Goal: Information Seeking & Learning: Learn about a topic

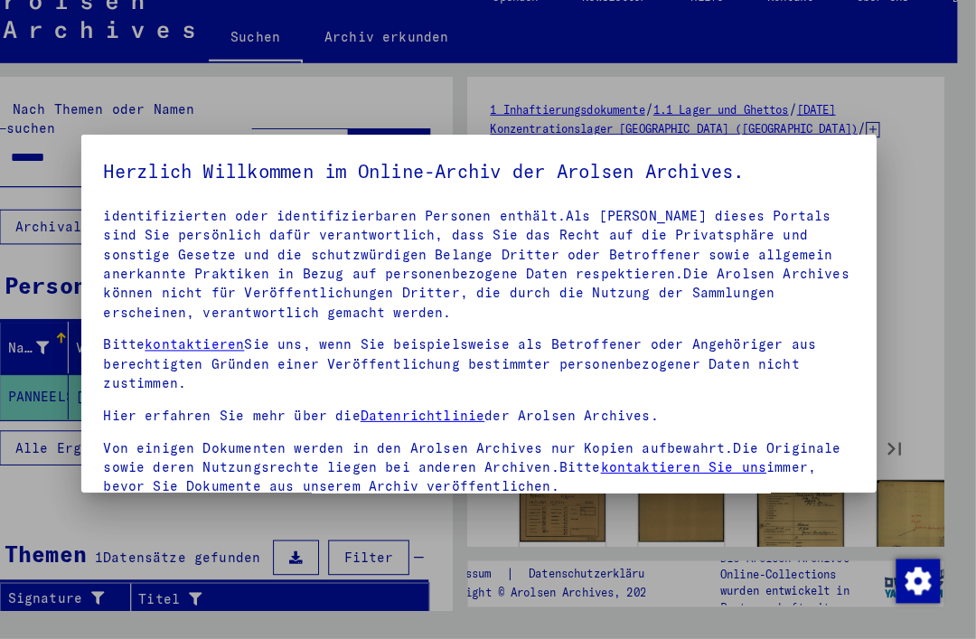
scroll to position [98, 0]
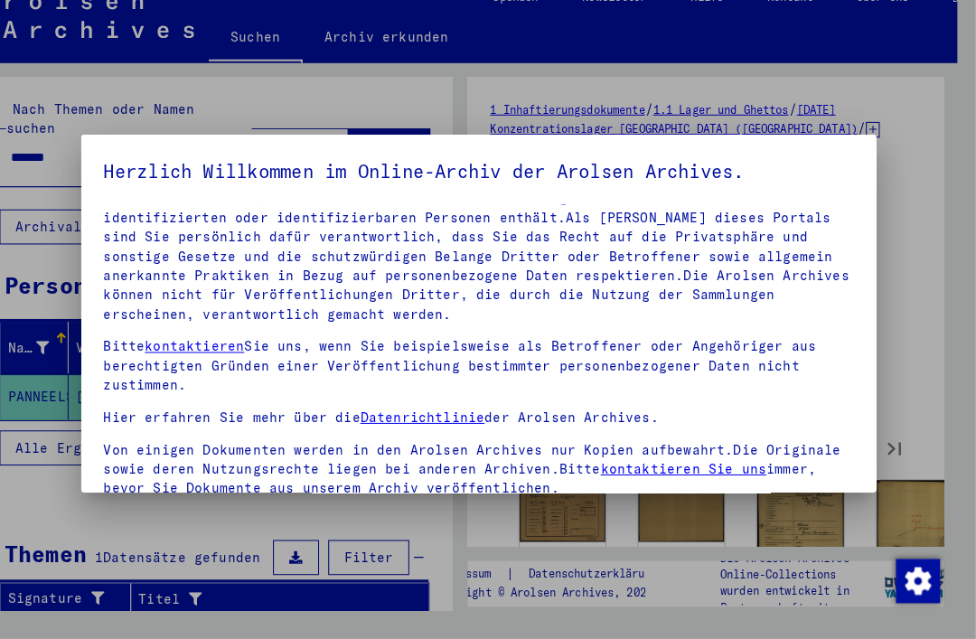
click at [40, 129] on div at bounding box center [488, 319] width 976 height 639
click at [39, 356] on div at bounding box center [488, 319] width 976 height 639
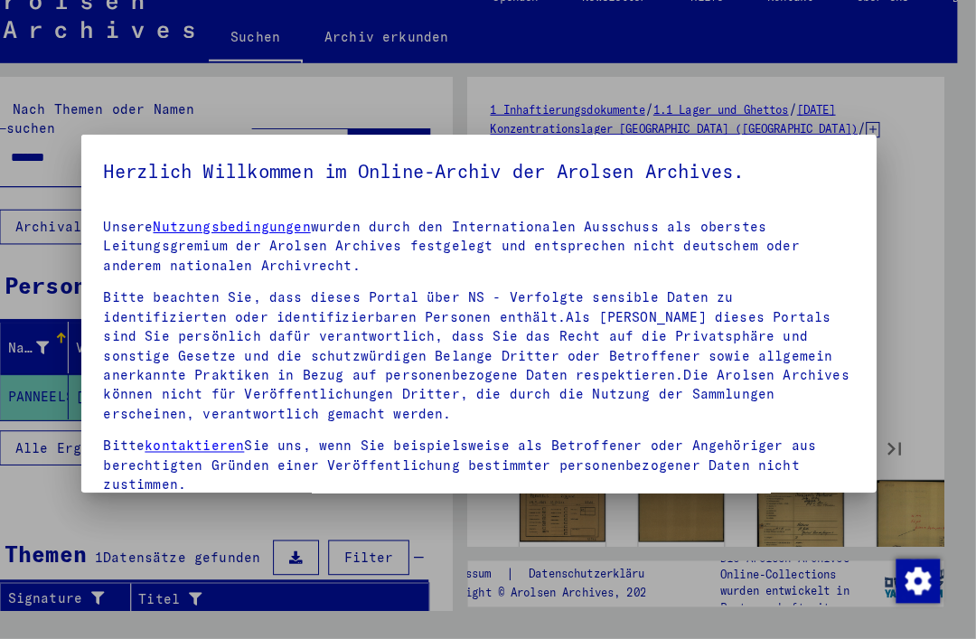
click at [897, 568] on img "button" at bounding box center [918, 581] width 43 height 43
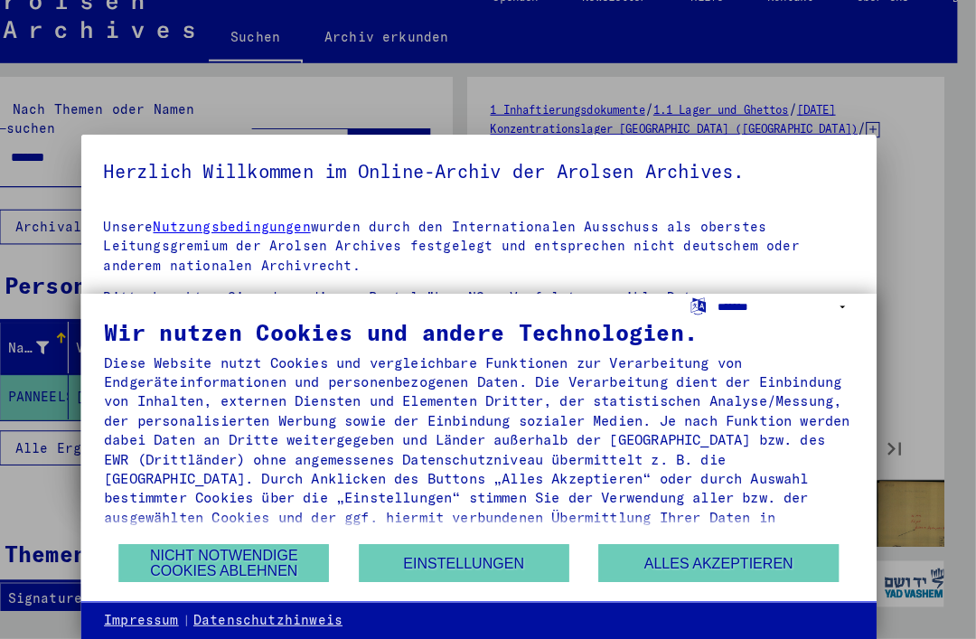
click at [738, 311] on select "**********" at bounding box center [789, 313] width 134 height 26
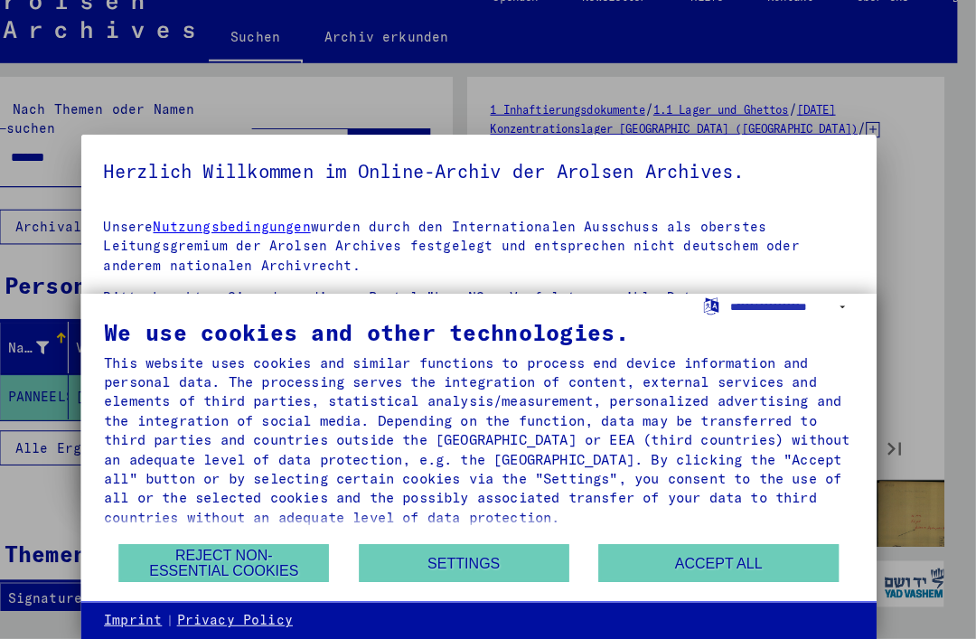
click at [147, 546] on button "Reject non-essential cookies" at bounding box center [238, 564] width 206 height 37
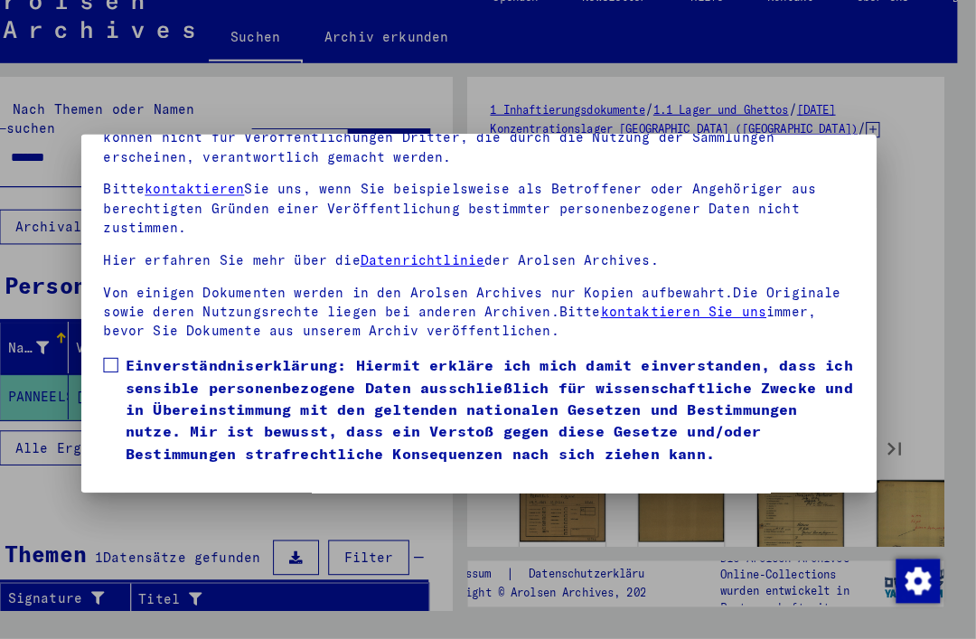
scroll to position [191, 0]
click at [98, 319] on mat-dialog-content "Unsere Nutzungsbedingungen wurden durch den Internationalen Ausschuss als obers…" at bounding box center [488, 266] width 780 height 416
click at [119, 362] on span at bounding box center [126, 369] width 14 height 14
click at [129, 476] on button "Ich stimme zu" at bounding box center [187, 493] width 136 height 34
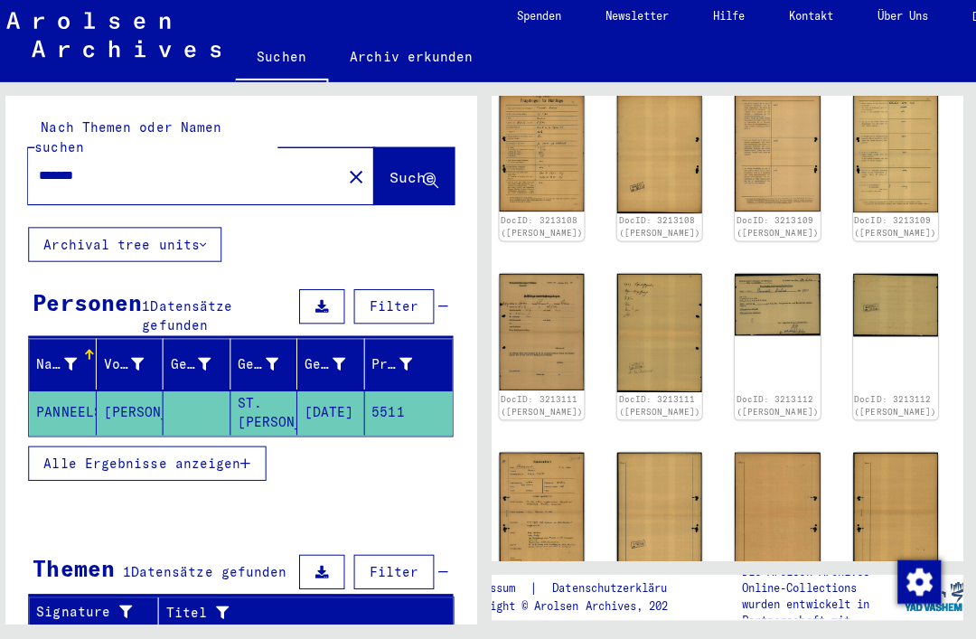
scroll to position [576, 44]
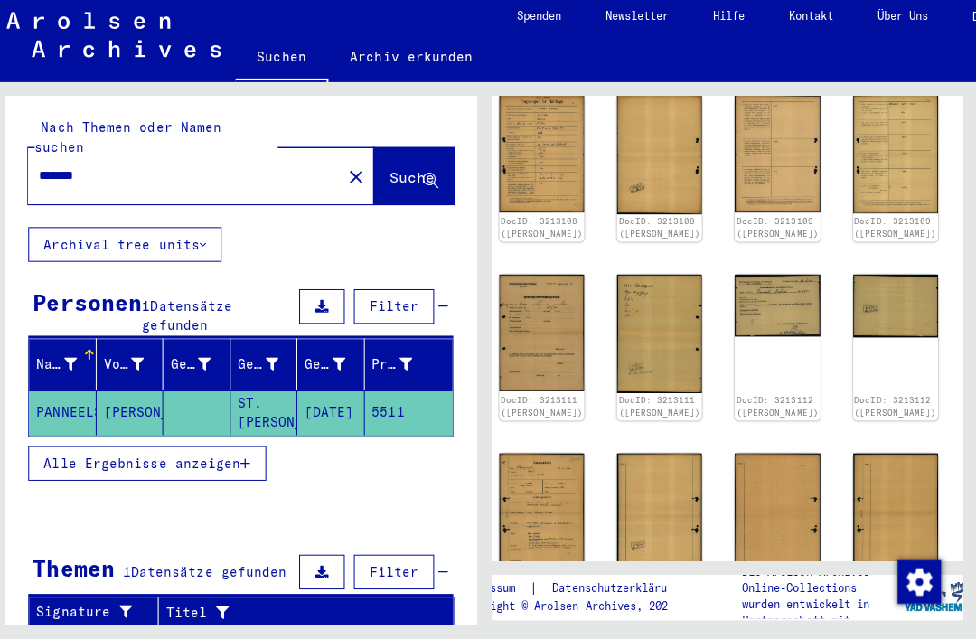
click at [523, 454] on img at bounding box center [544, 513] width 84 height 118
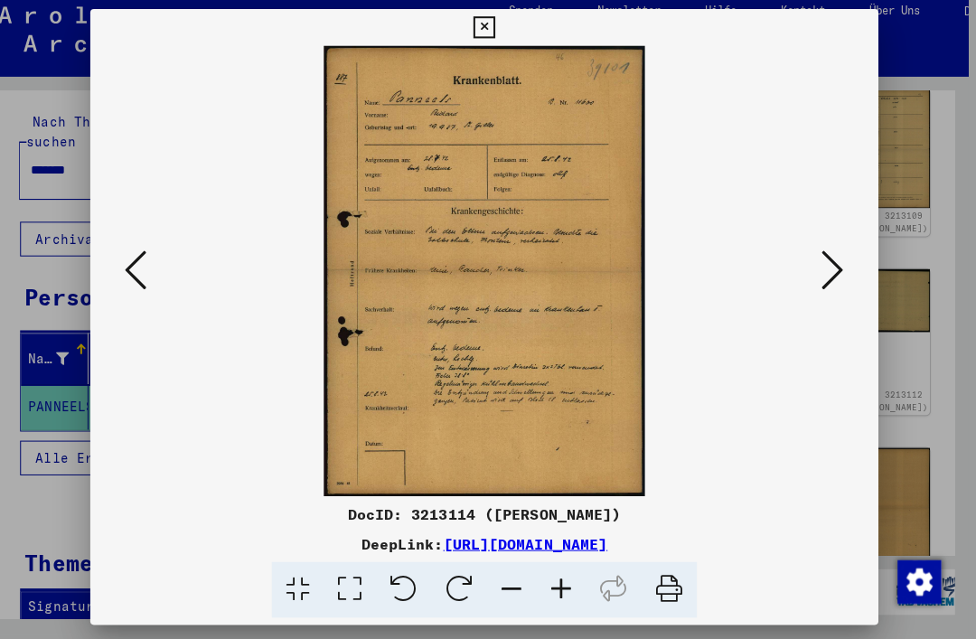
click at [141, 291] on button at bounding box center [142, 273] width 33 height 51
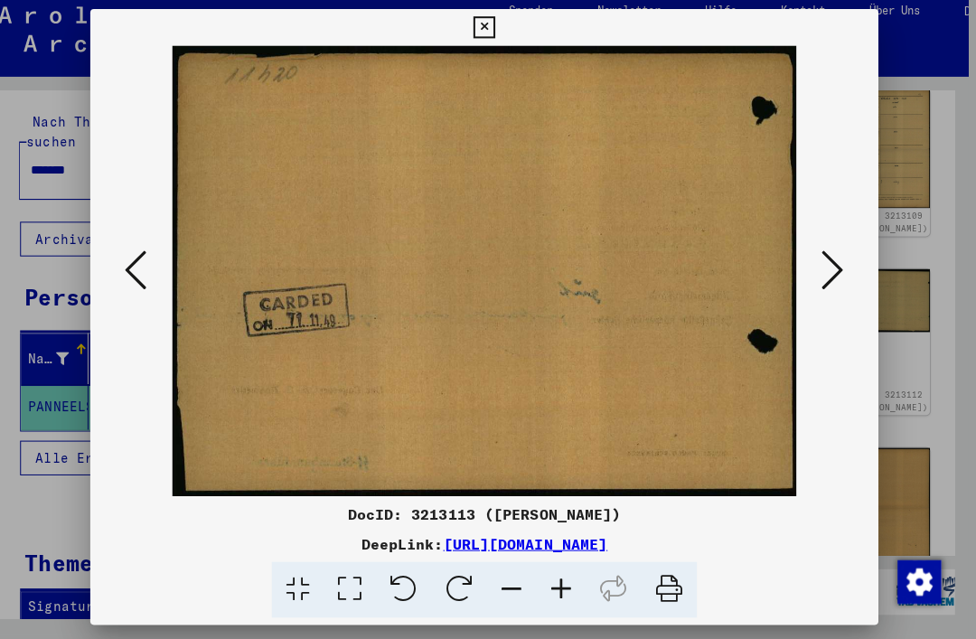
click at [142, 286] on icon at bounding box center [143, 272] width 22 height 43
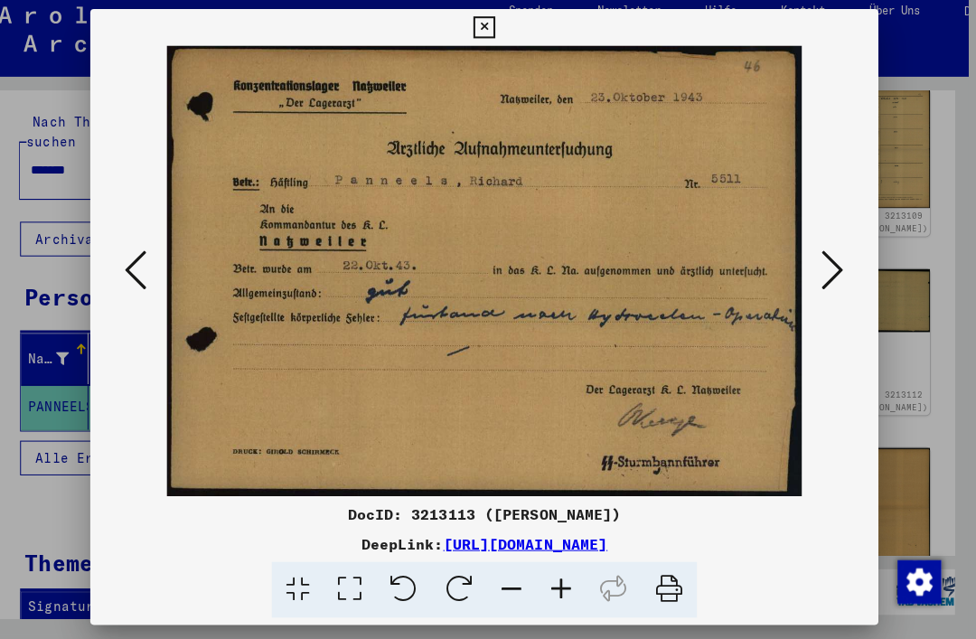
click at [838, 260] on button at bounding box center [833, 273] width 33 height 51
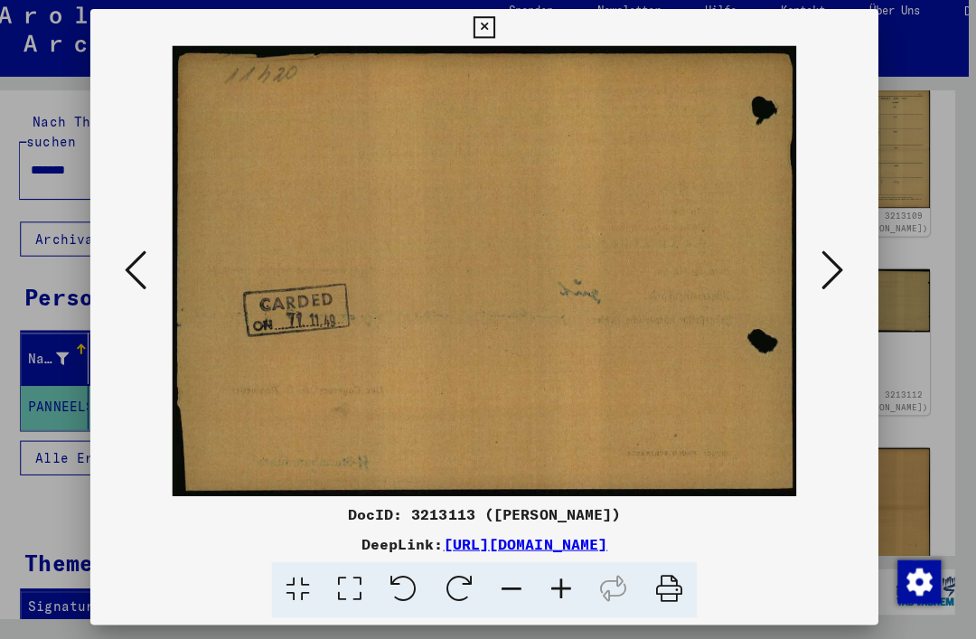
click at [827, 273] on icon at bounding box center [833, 272] width 22 height 43
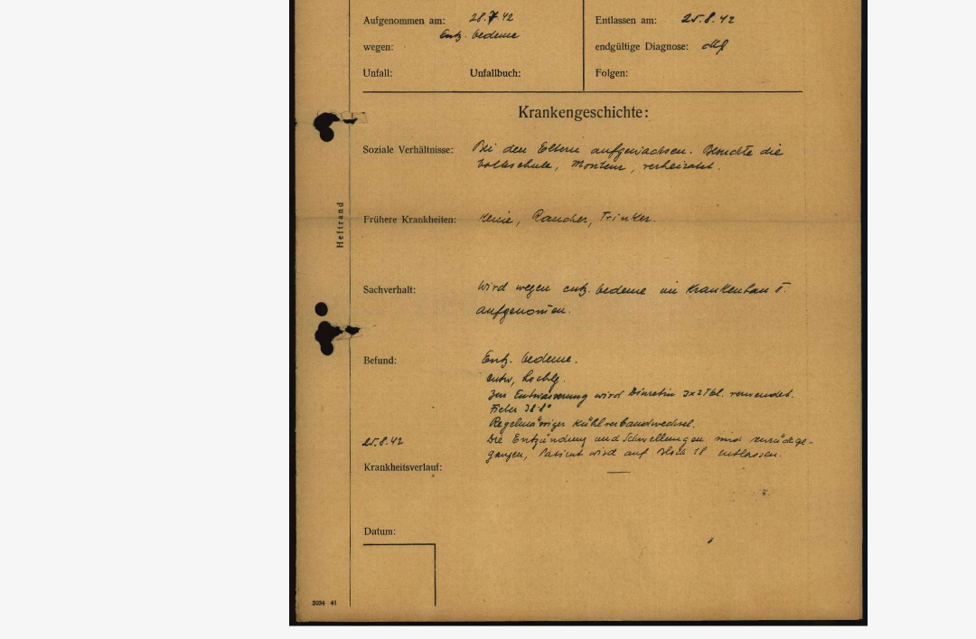
scroll to position [576, 42]
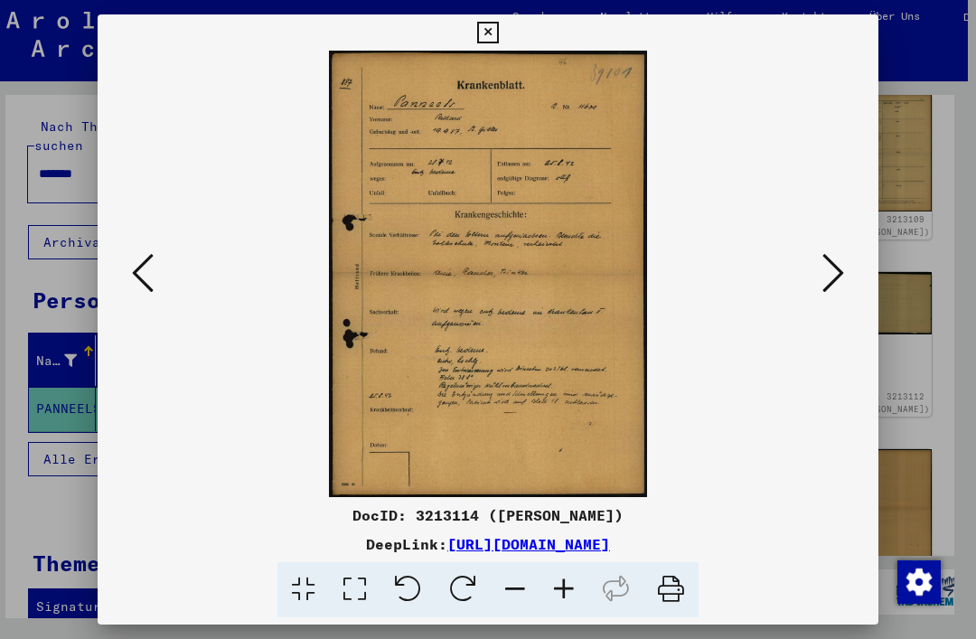
click at [840, 298] on button at bounding box center [833, 273] width 33 height 51
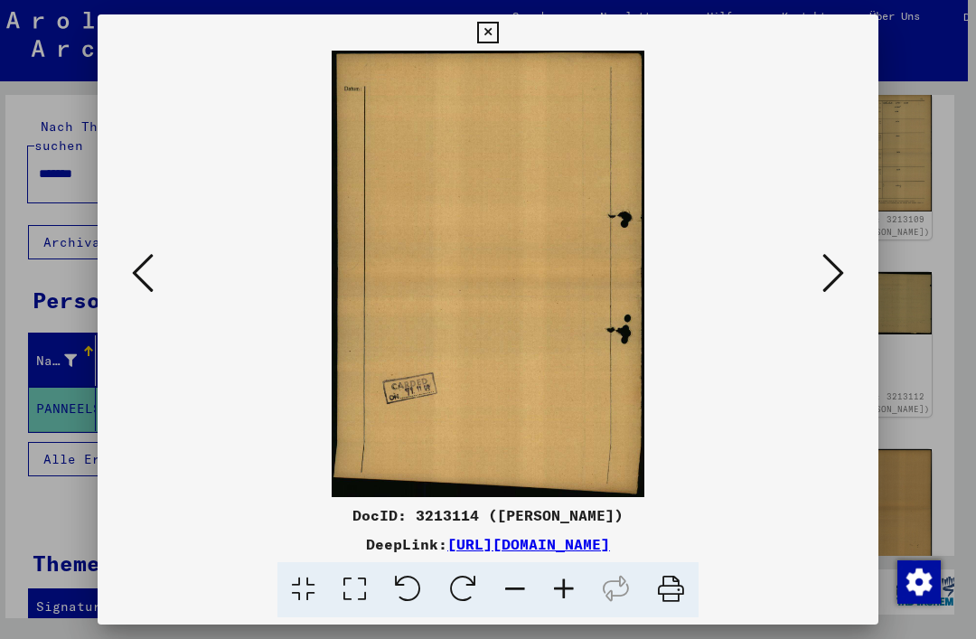
click at [840, 313] on div at bounding box center [488, 274] width 780 height 446
click at [838, 288] on icon at bounding box center [833, 272] width 22 height 43
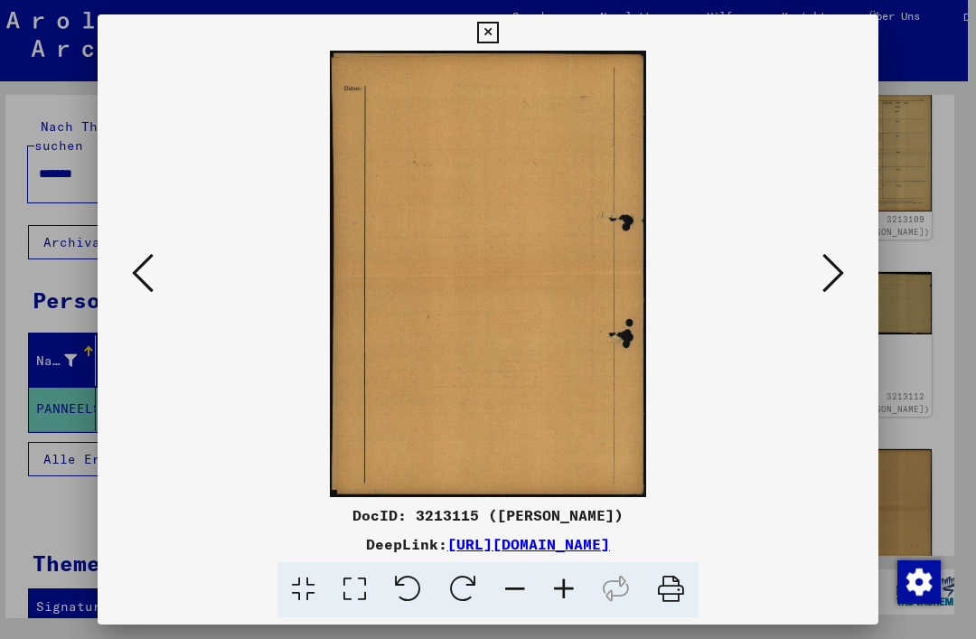
click at [844, 278] on button at bounding box center [833, 273] width 33 height 51
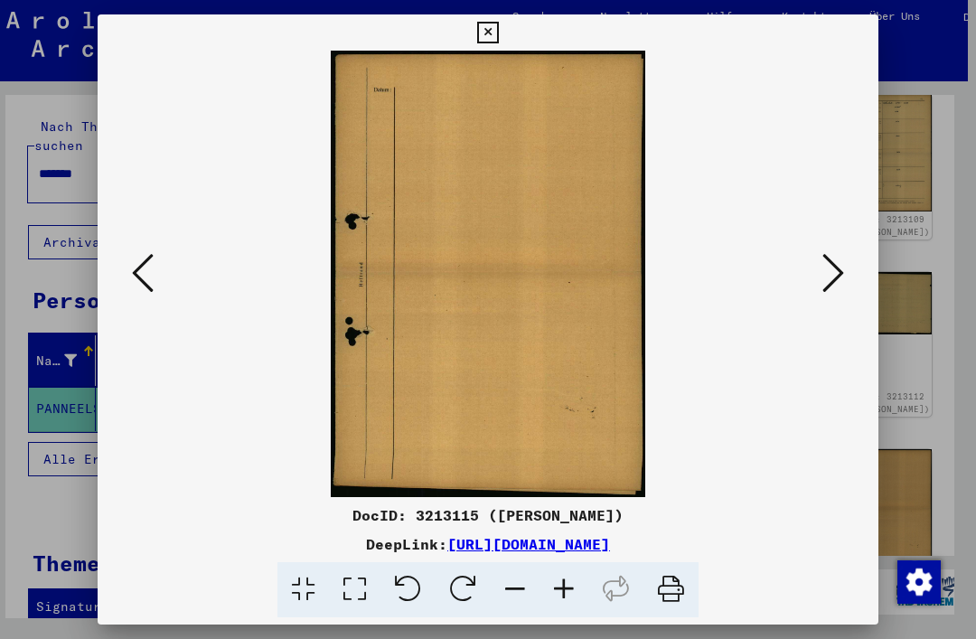
click at [836, 285] on icon at bounding box center [833, 272] width 22 height 43
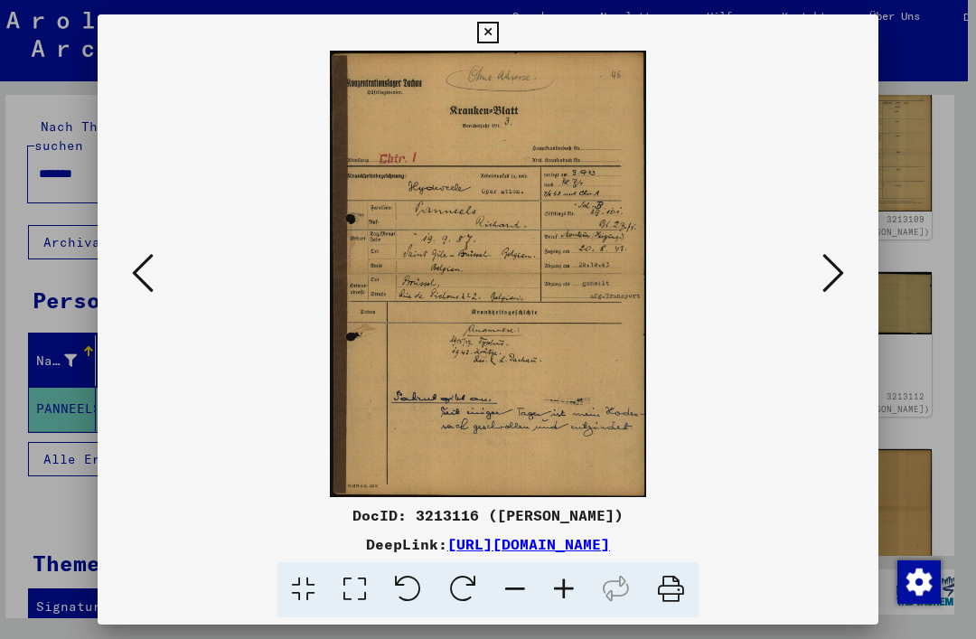
click at [825, 298] on button at bounding box center [833, 273] width 33 height 51
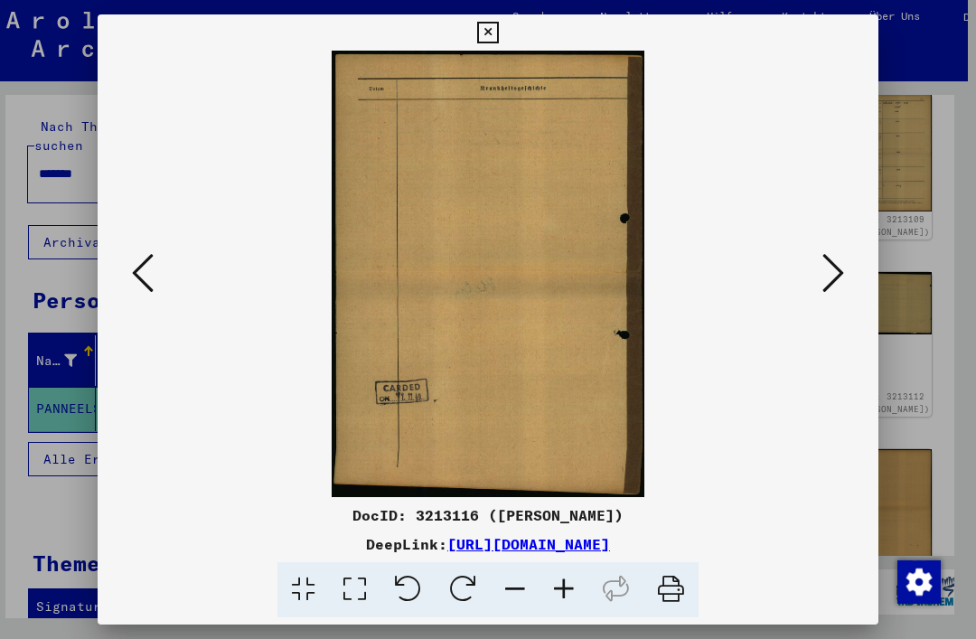
click at [833, 287] on icon at bounding box center [833, 272] width 22 height 43
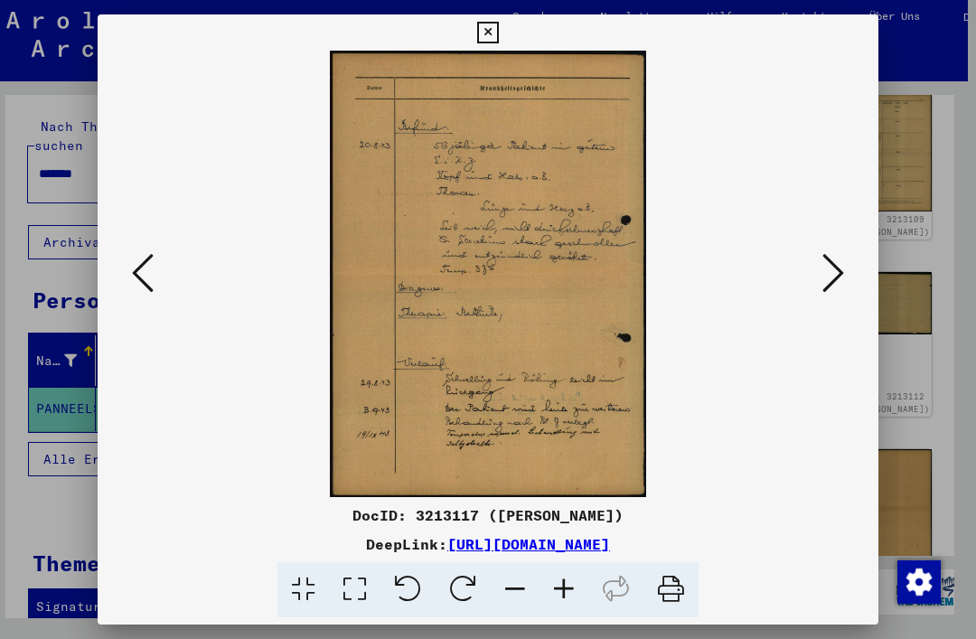
click at [832, 286] on icon at bounding box center [833, 272] width 22 height 43
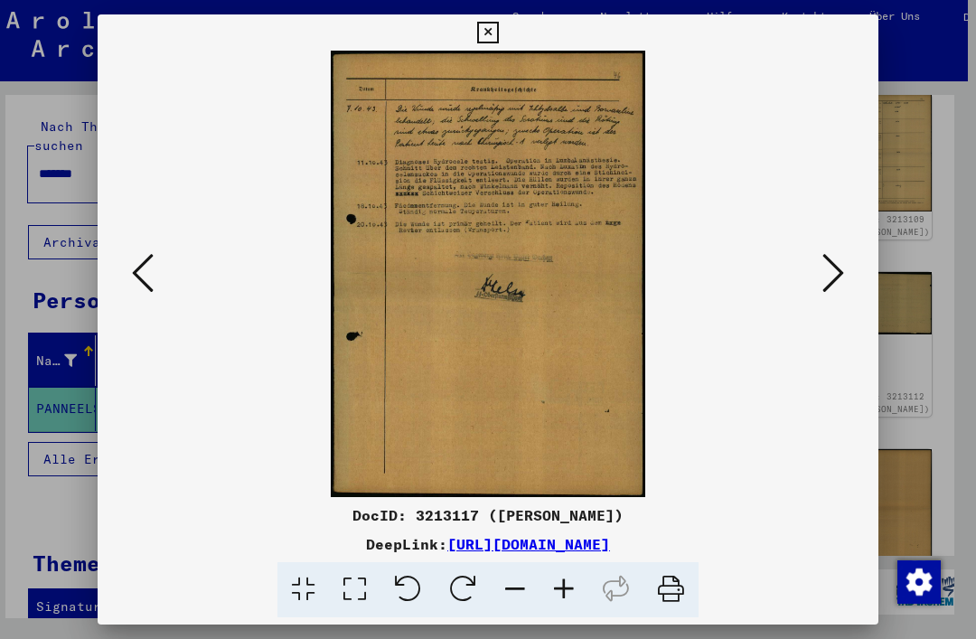
click at [830, 287] on icon at bounding box center [833, 272] width 22 height 43
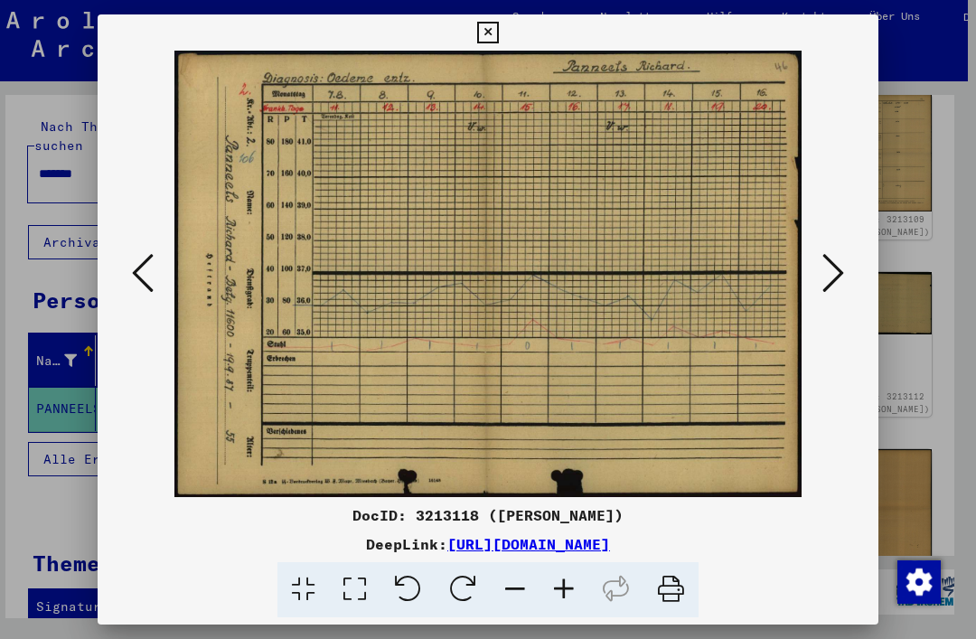
click at [836, 285] on icon at bounding box center [833, 272] width 22 height 43
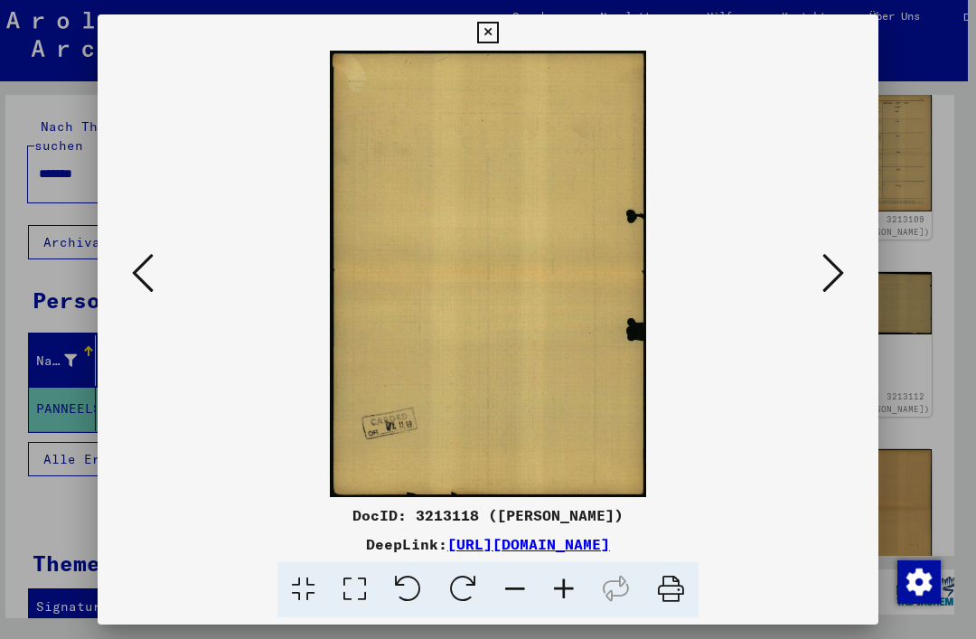
click at [836, 285] on icon at bounding box center [833, 272] width 22 height 43
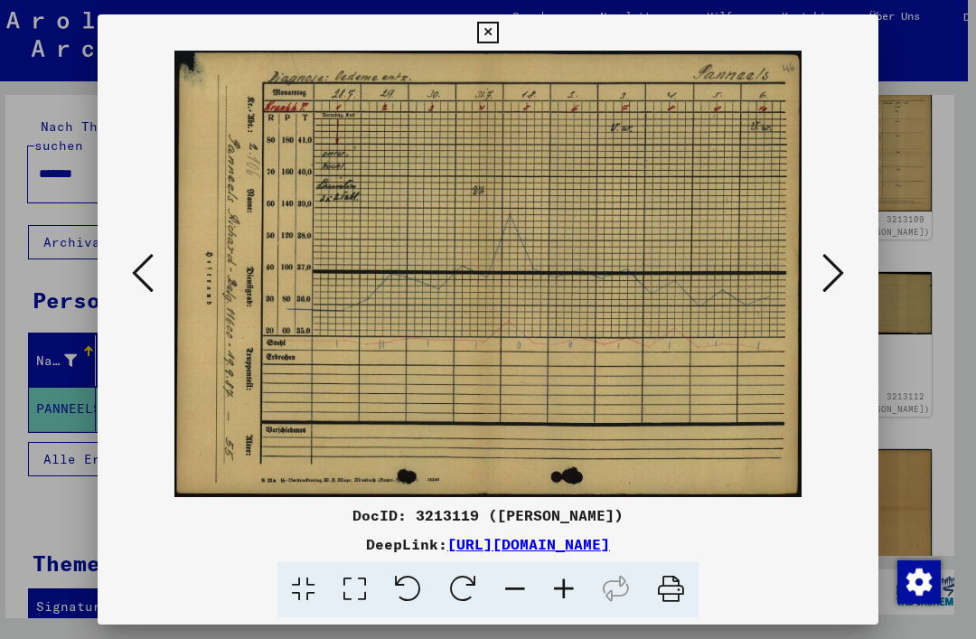
click at [840, 285] on icon at bounding box center [833, 272] width 22 height 43
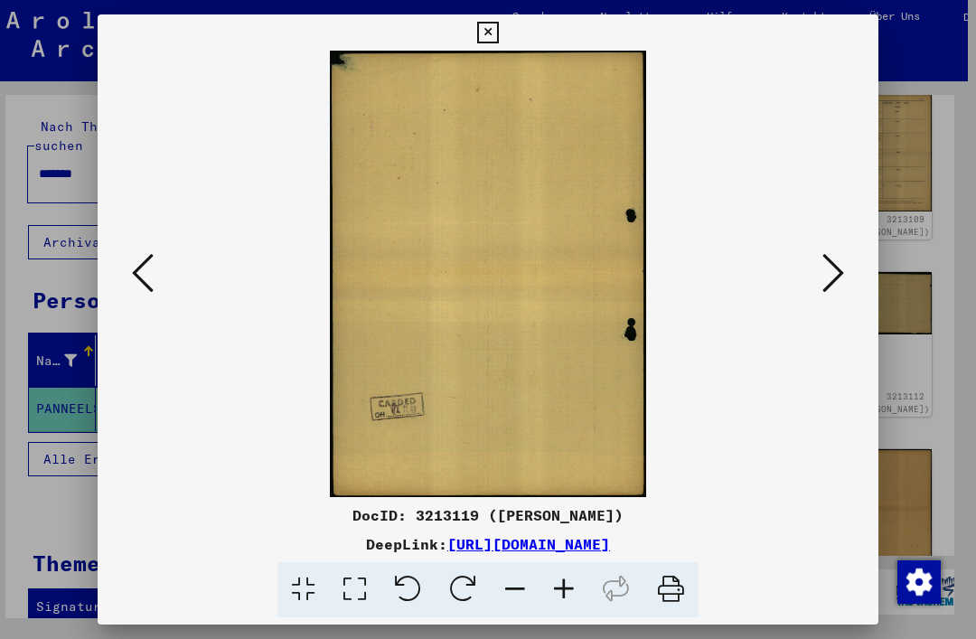
click at [840, 285] on icon at bounding box center [833, 272] width 22 height 43
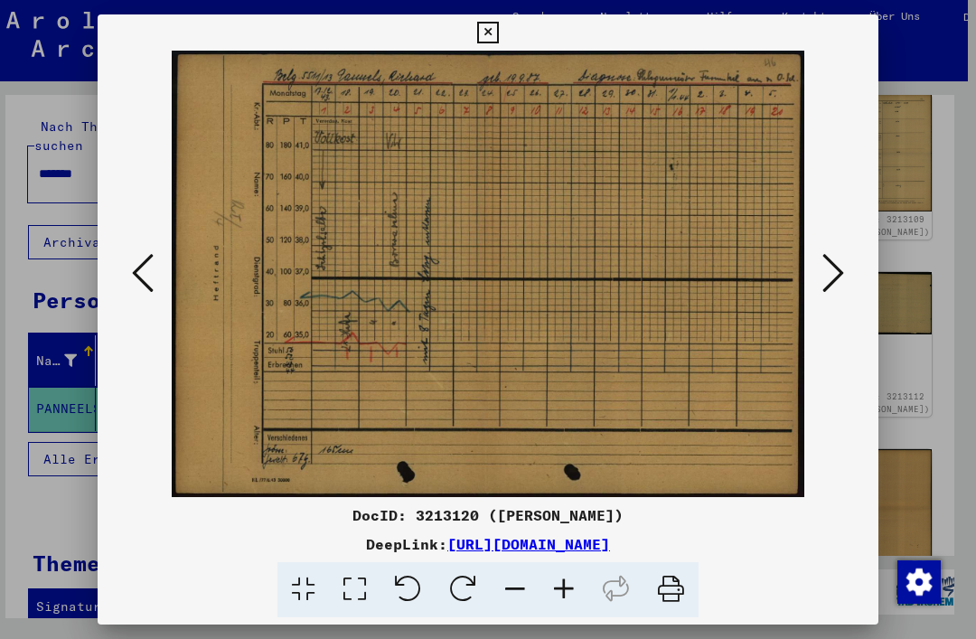
click at [136, 284] on icon at bounding box center [143, 272] width 22 height 43
click at [136, 281] on icon at bounding box center [143, 272] width 22 height 43
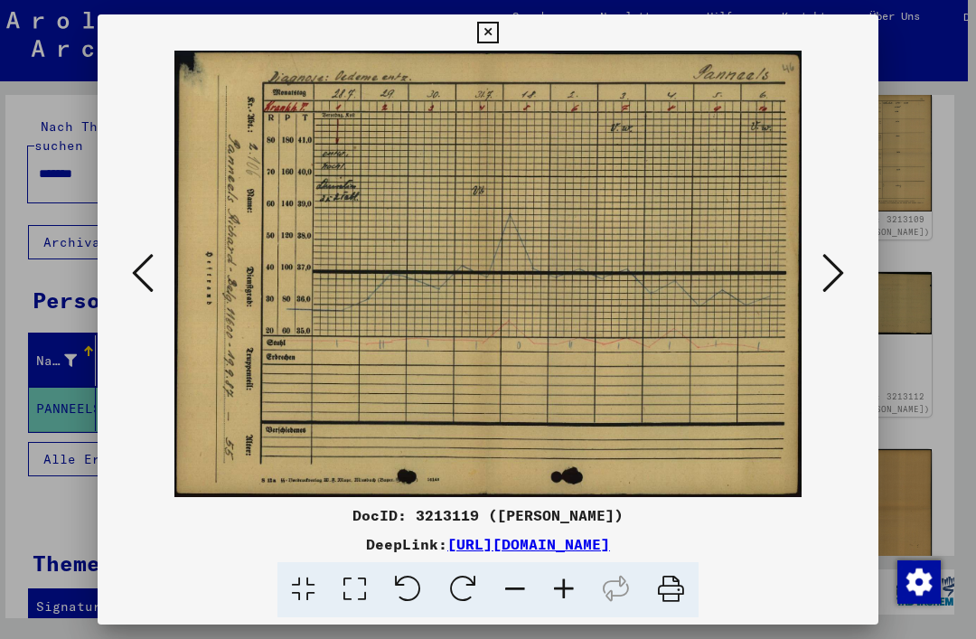
click at [136, 280] on icon at bounding box center [143, 272] width 22 height 43
click at [137, 281] on icon at bounding box center [143, 272] width 22 height 43
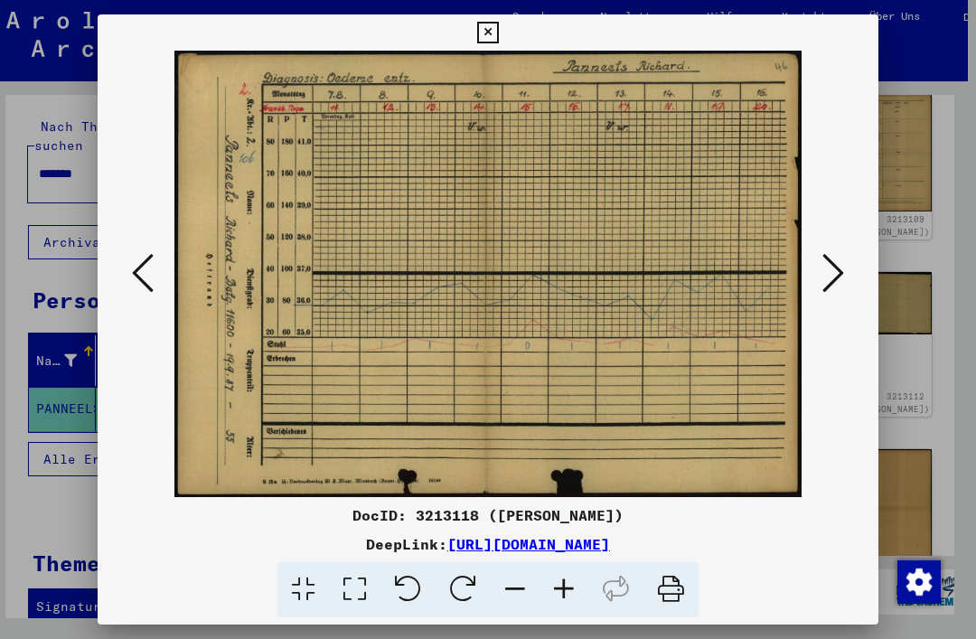
click at [137, 280] on icon at bounding box center [143, 272] width 22 height 43
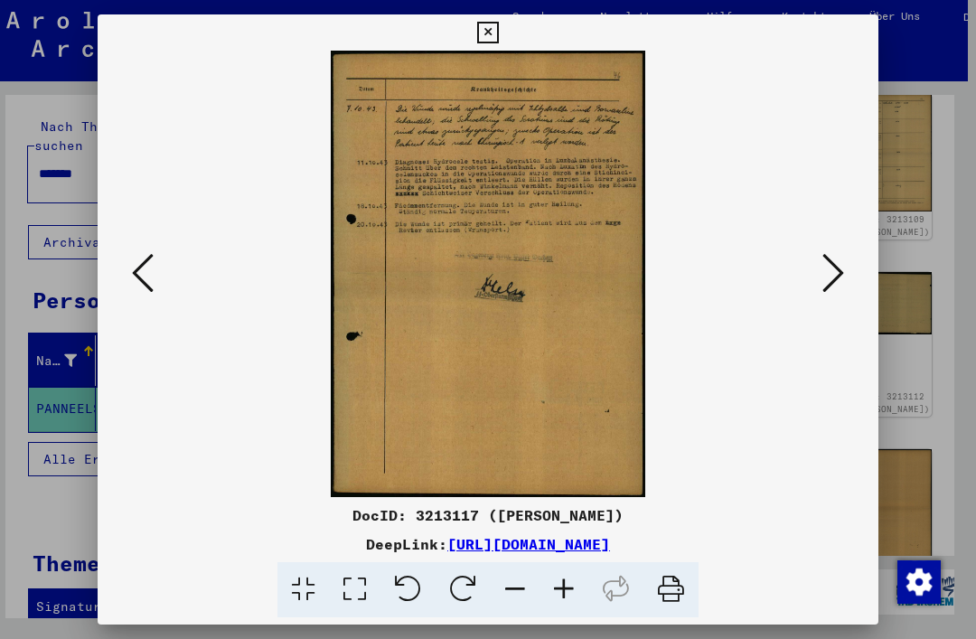
click at [137, 280] on icon at bounding box center [143, 272] width 22 height 43
click at [136, 280] on icon at bounding box center [143, 272] width 22 height 43
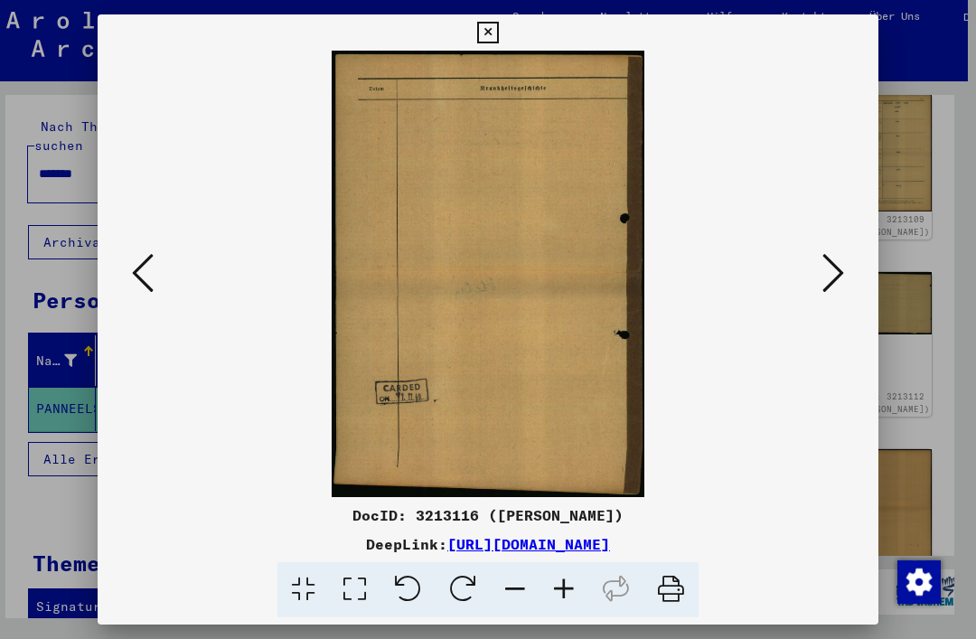
click at [132, 278] on icon at bounding box center [143, 272] width 22 height 43
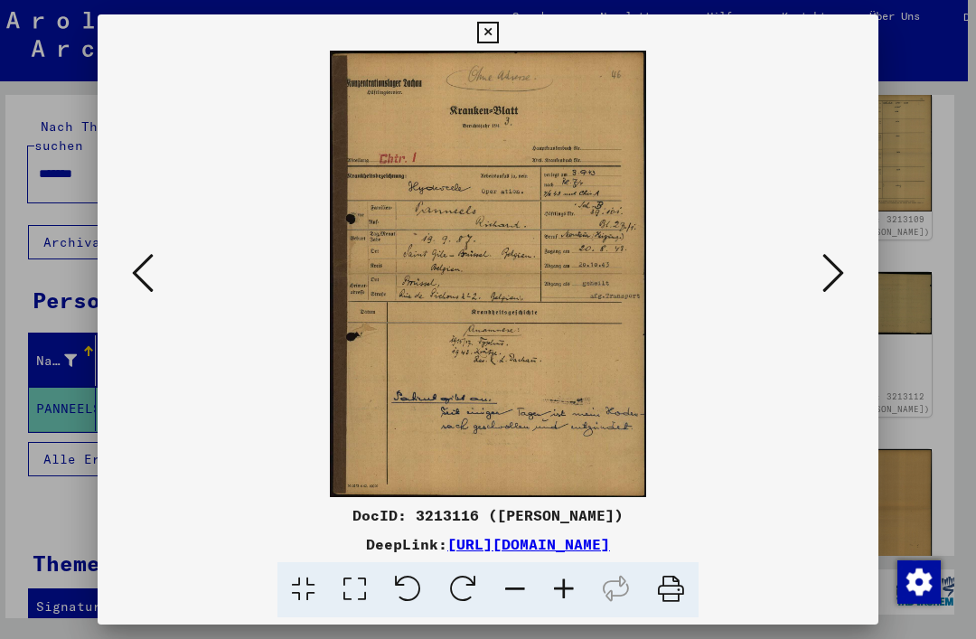
click at [129, 279] on button at bounding box center [142, 273] width 33 height 51
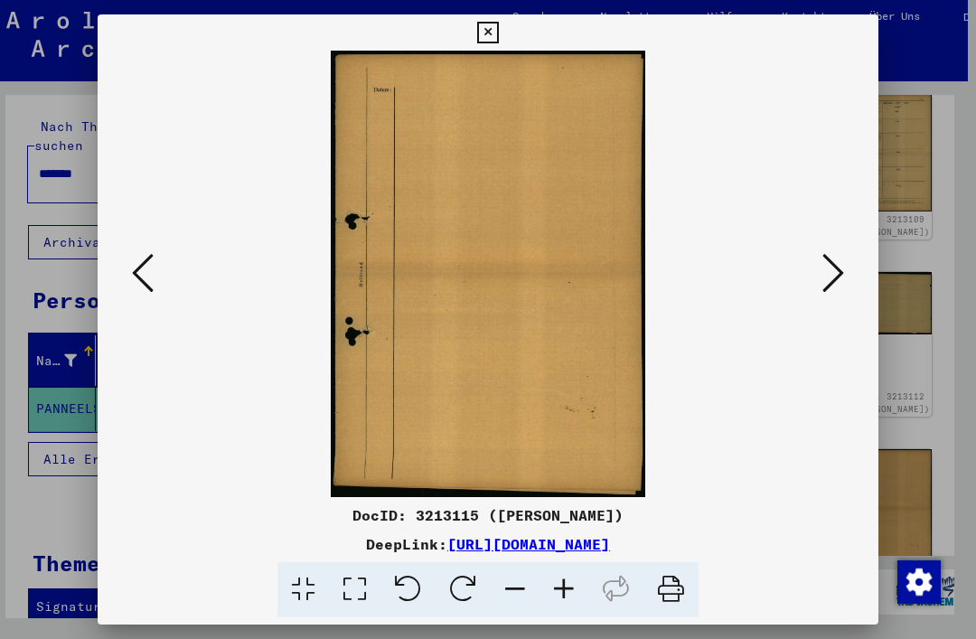
click at [834, 290] on icon at bounding box center [833, 272] width 22 height 43
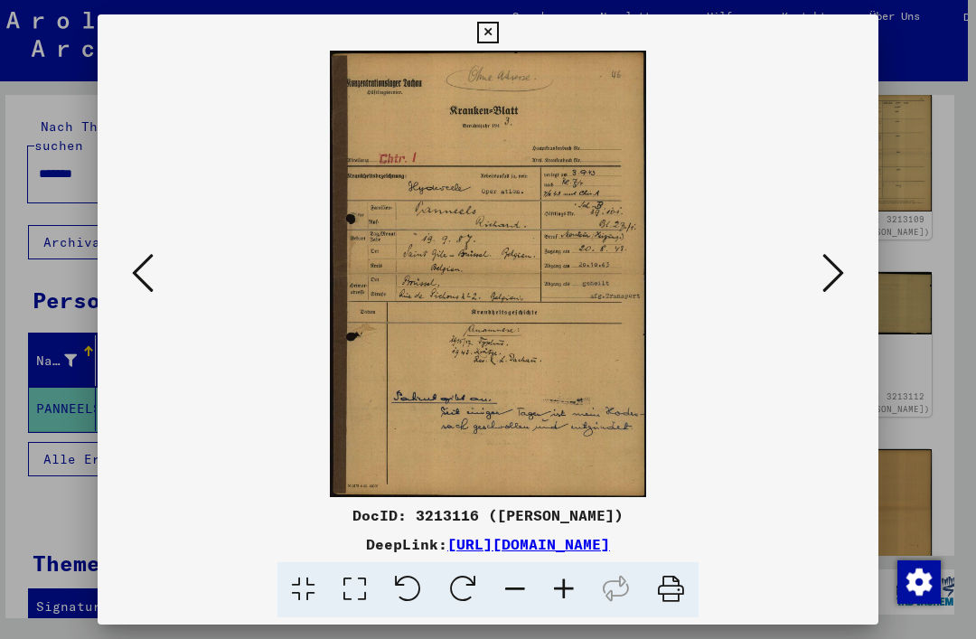
click at [133, 284] on icon at bounding box center [143, 272] width 22 height 43
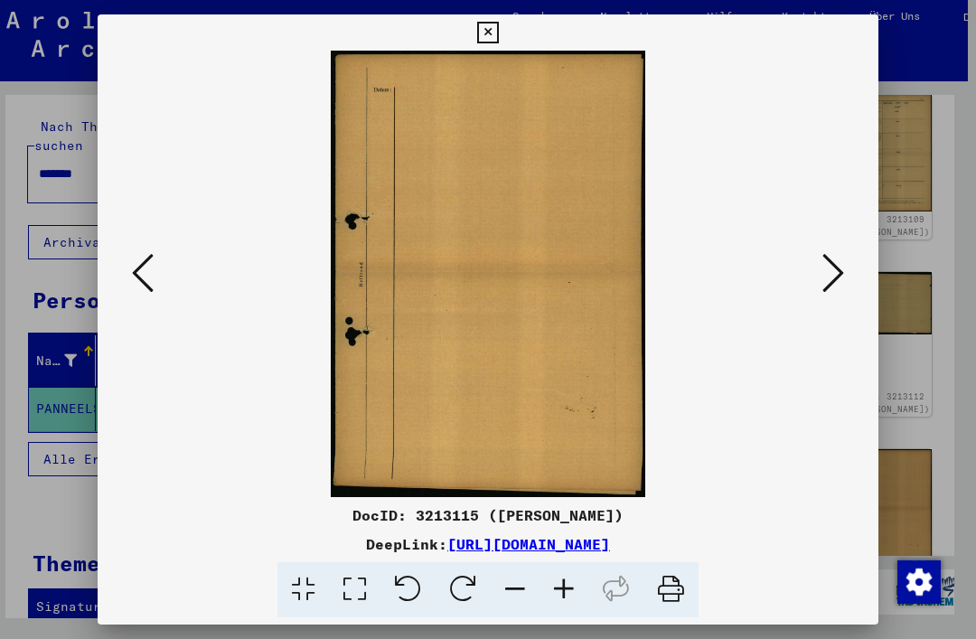
click at [132, 283] on icon at bounding box center [143, 272] width 22 height 43
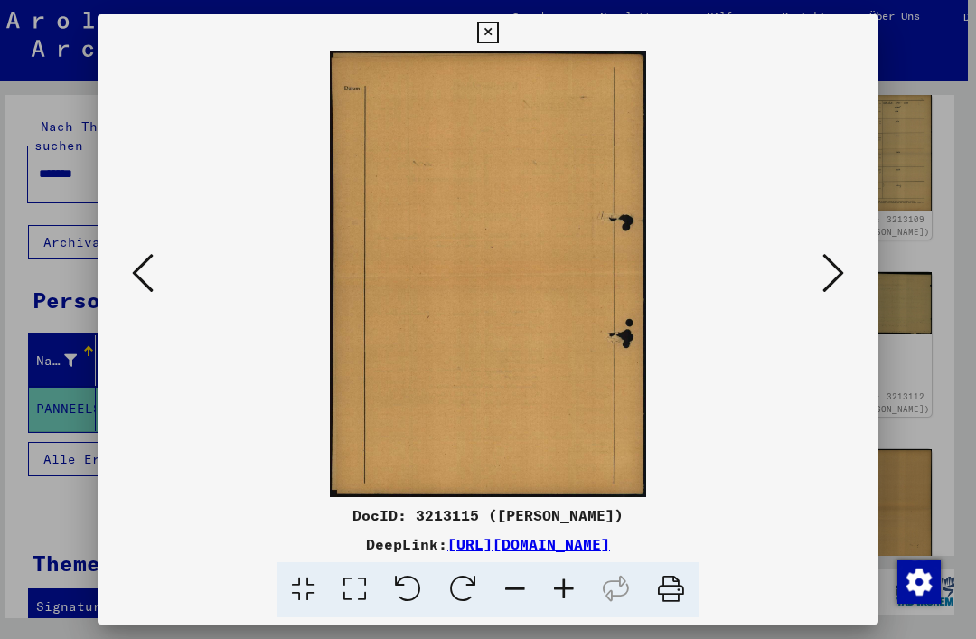
click at [133, 283] on icon at bounding box center [143, 272] width 22 height 43
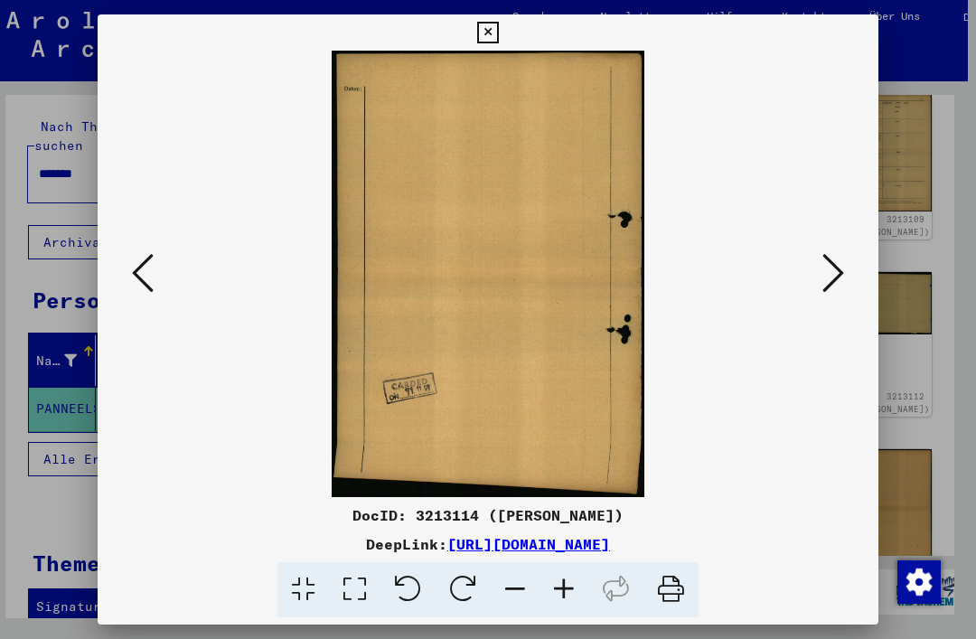
click at [133, 284] on icon at bounding box center [143, 272] width 22 height 43
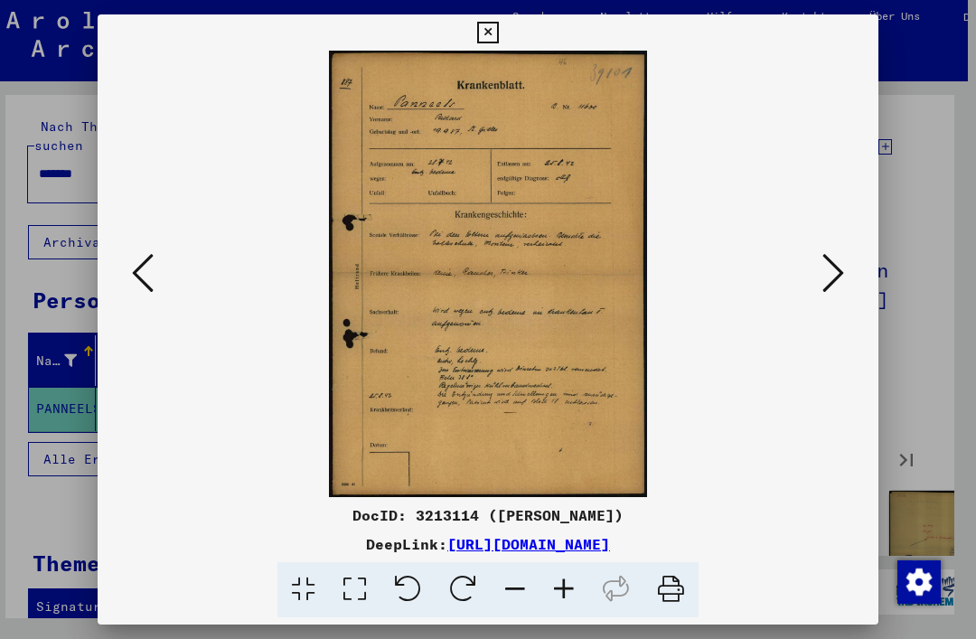
click at [809, 9] on div at bounding box center [488, 319] width 976 height 639
